Goal: Check status: Check status

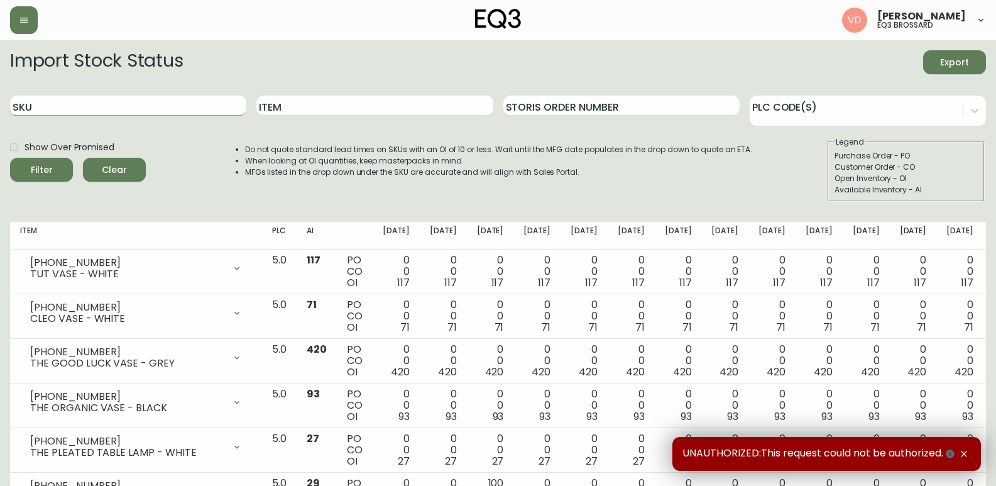
click at [165, 112] on input "SKU" at bounding box center [128, 106] width 236 height 20
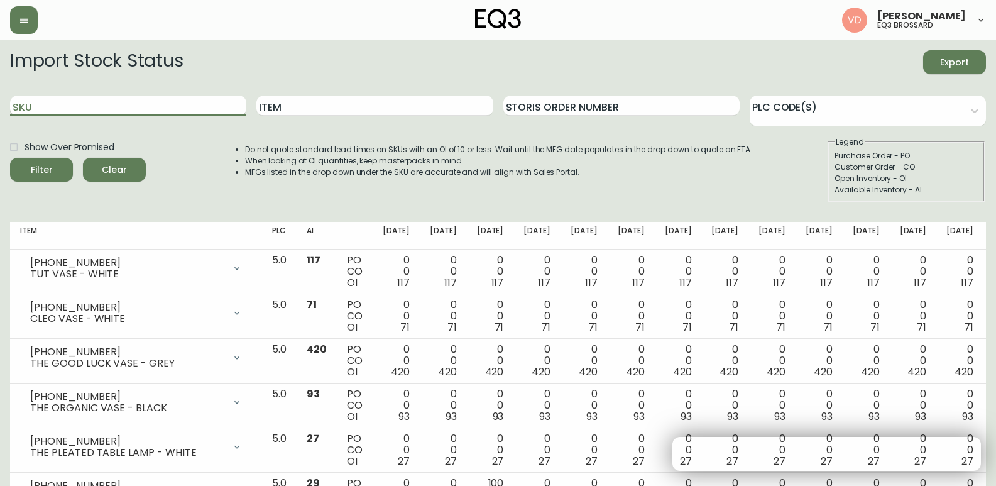
paste input "3020-662-16-A"
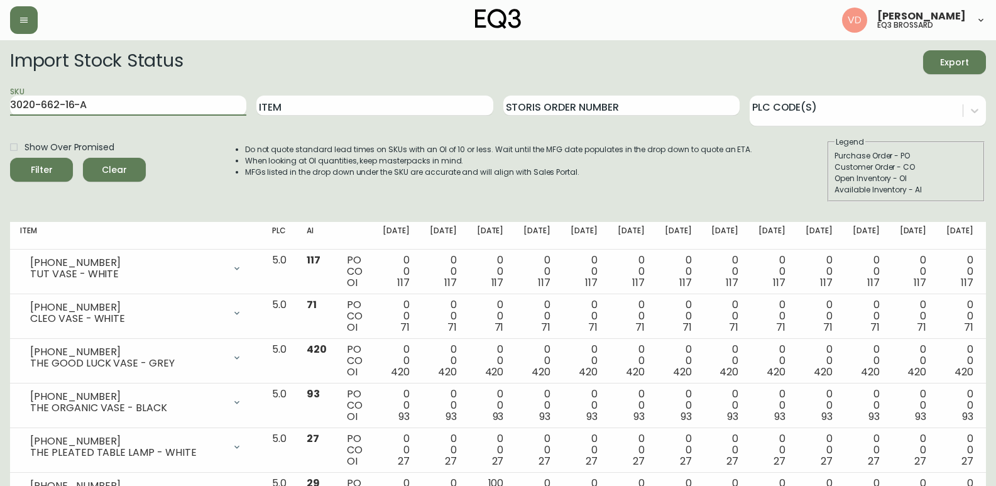
type input "3020-662-16-A"
click at [160, 102] on input "3020-662-16-A" at bounding box center [128, 106] width 236 height 20
click at [10, 158] on button "Filter" at bounding box center [41, 170] width 63 height 24
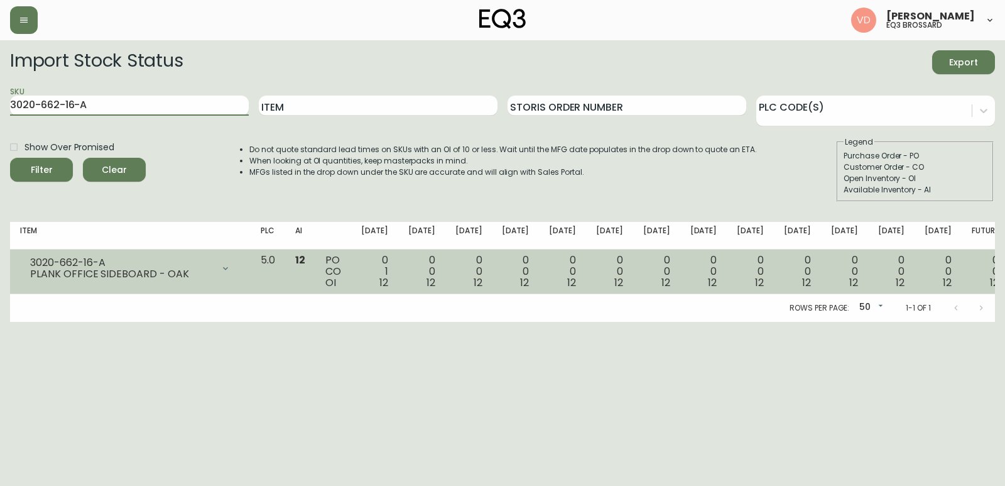
click at [388, 271] on div "0 1 12" at bounding box center [374, 272] width 27 height 34
click at [388, 285] on span "12" at bounding box center [384, 282] width 9 height 14
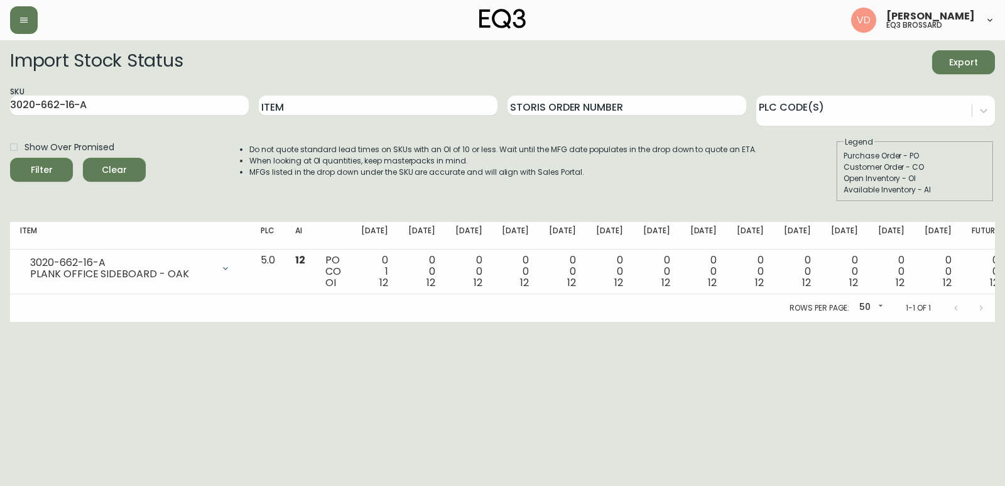
click at [424, 321] on div "Rows per page: 50 50 1-1 of 1" at bounding box center [502, 308] width 985 height 28
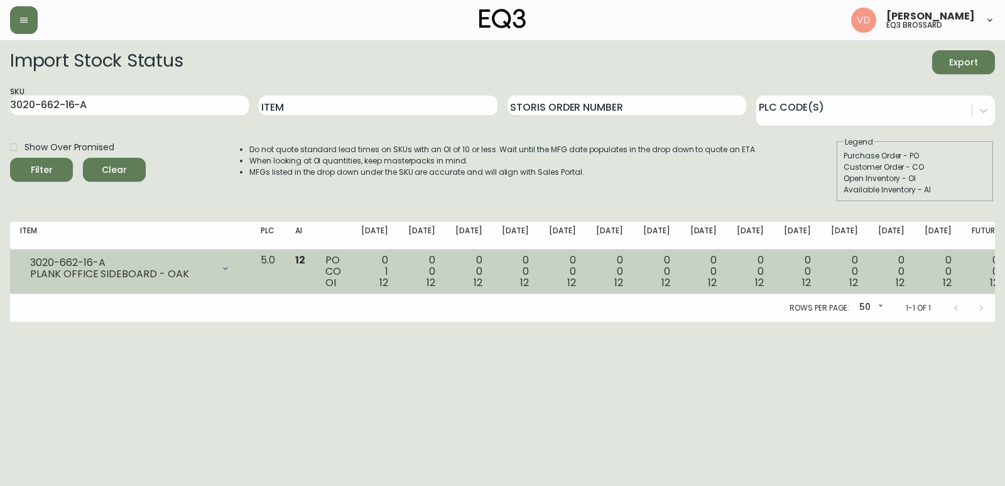
click at [388, 271] on div "0 1 12" at bounding box center [374, 272] width 27 height 34
click at [388, 287] on span "12" at bounding box center [384, 282] width 9 height 14
click at [388, 279] on span "12" at bounding box center [384, 282] width 9 height 14
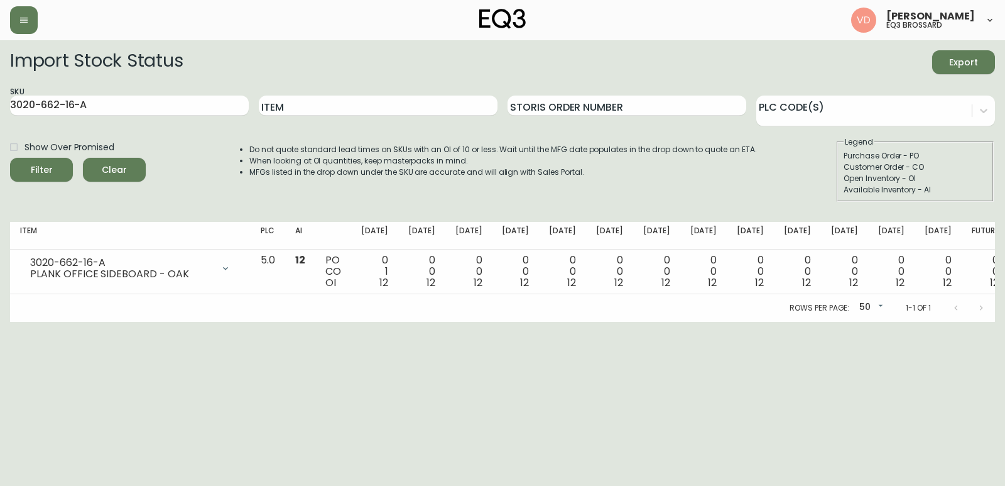
click at [427, 299] on div "Rows per page: 50 50 1-1 of 1" at bounding box center [502, 308] width 985 height 28
